Goal: Information Seeking & Learning: Learn about a topic

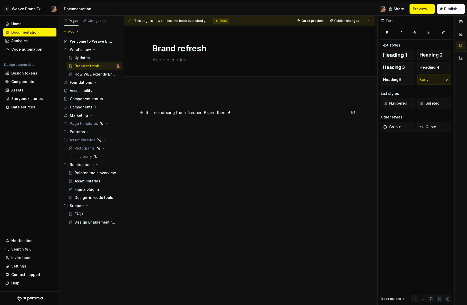
click at [248, 115] on p "Introducing the refreshed Brand theme!" at bounding box center [249, 112] width 194 height 6
click at [150, 113] on div "This page is new and has not been published yet. Draft Quick preview Publish ch…" at bounding box center [251, 160] width 254 height 289
click at [151, 114] on div "Introducing the refreshed Brand theme!" at bounding box center [249, 152] width 251 height 129
click at [165, 114] on p at bounding box center [249, 112] width 194 height 6
click at [140, 113] on button "button" at bounding box center [141, 112] width 7 height 7
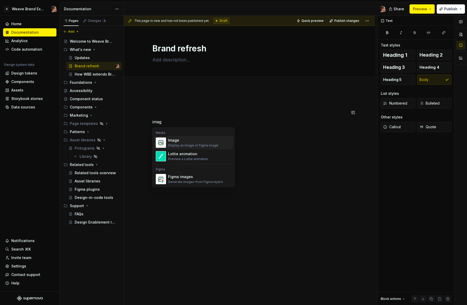
click at [210, 142] on div "Image" at bounding box center [193, 140] width 50 height 5
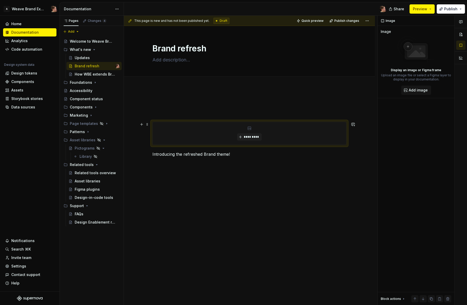
click at [279, 134] on div "*********" at bounding box center [249, 133] width 193 height 23
click at [256, 136] on span "*********" at bounding box center [252, 137] width 16 height 4
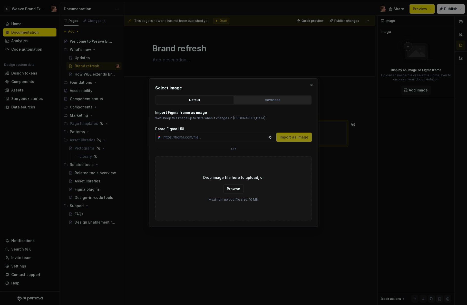
click at [263, 98] on div "Advanced" at bounding box center [273, 99] width 74 height 5
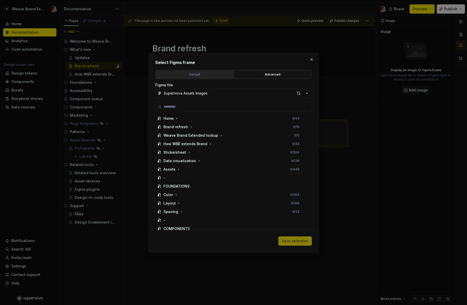
click at [197, 73] on div "Default" at bounding box center [195, 74] width 74 height 5
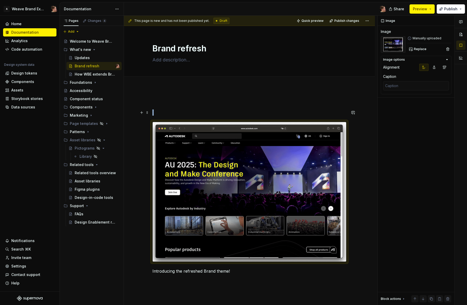
click at [200, 107] on div "Introducing the refreshed Brand theme!" at bounding box center [249, 187] width 194 height 174
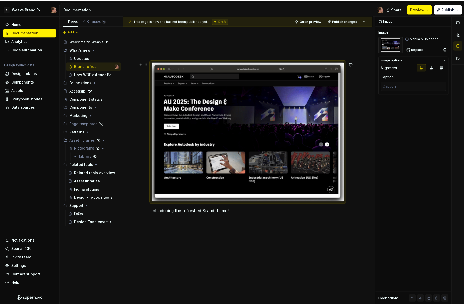
scroll to position [57, 0]
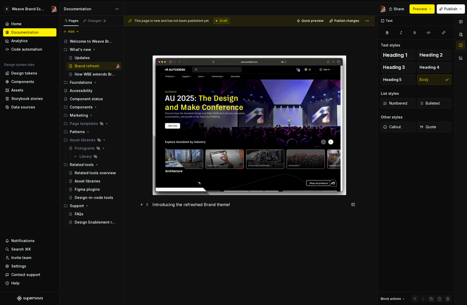
click at [259, 207] on p "Introducing the refreshed Brand theme!" at bounding box center [249, 204] width 194 height 6
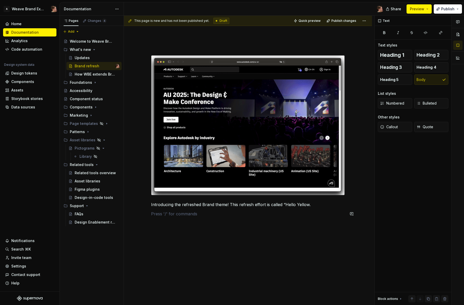
click at [311, 205] on p "Introducing the refreshed Brand theme! This refresh effort is called “Hello Yel…" at bounding box center [248, 204] width 194 height 6
click at [315, 212] on p at bounding box center [248, 213] width 194 height 6
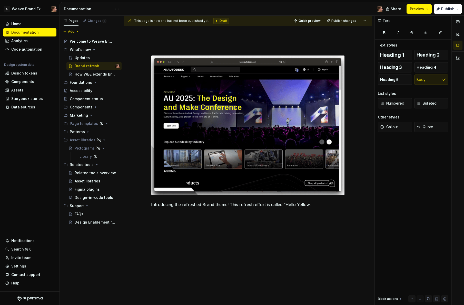
type textarea "*"
